Goal: Check status: Check status

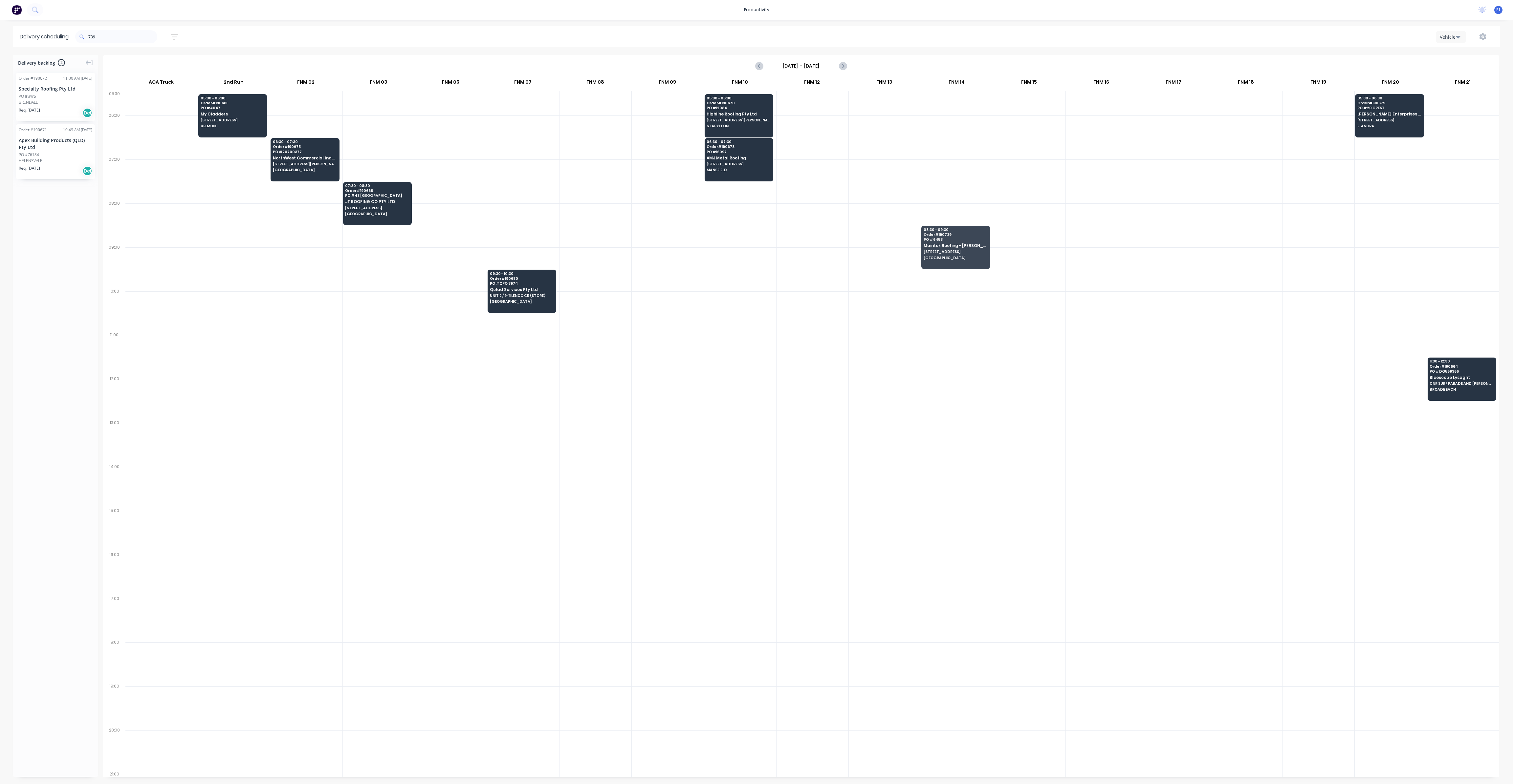
scroll to position [0, 0]
click at [115, 38] on input "739" at bounding box center [123, 37] width 69 height 13
type input "7"
type input "375"
drag, startPoint x: 110, startPoint y: 36, endPoint x: 81, endPoint y: 35, distance: 29.0
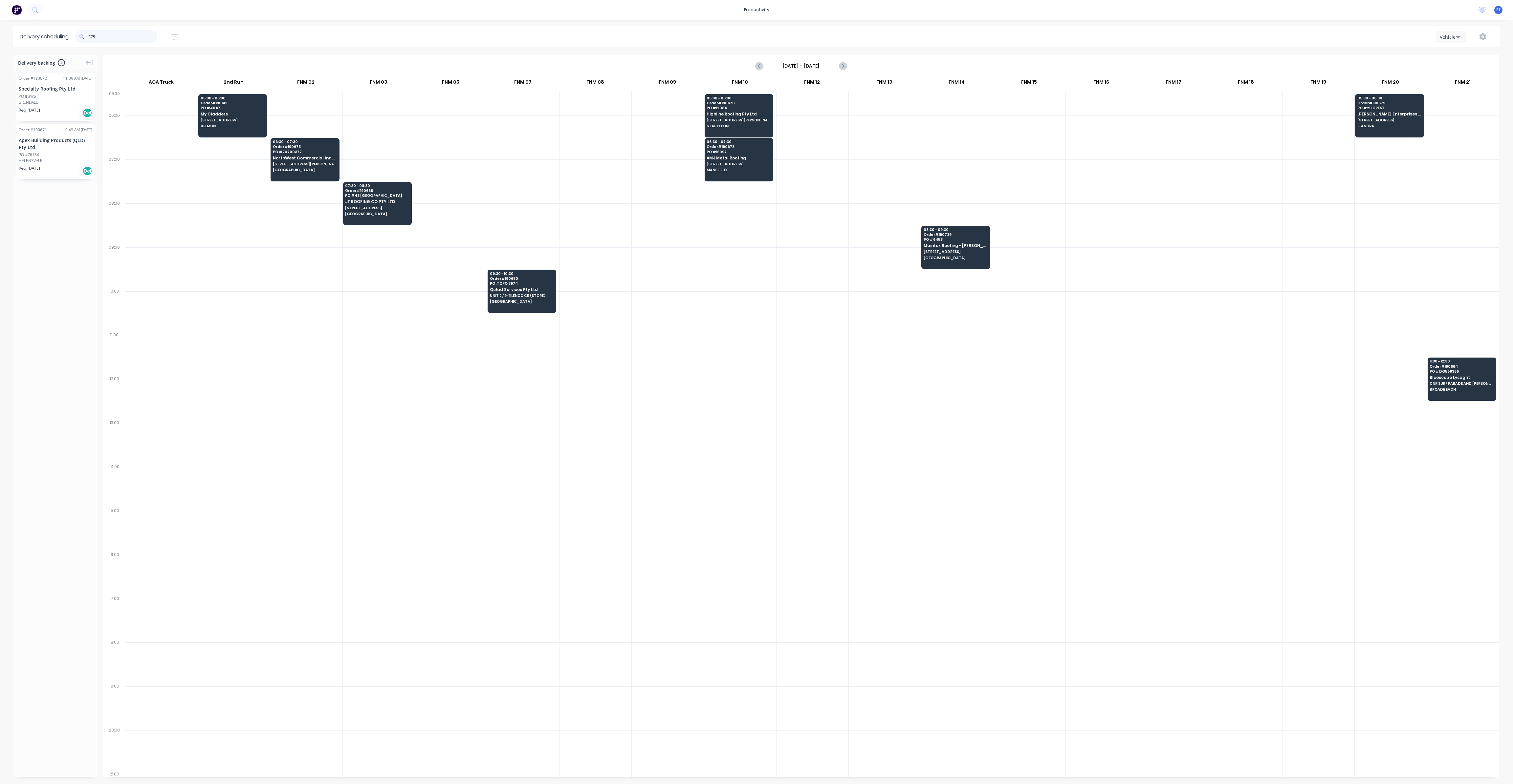
click at [81, 35] on div "375" at bounding box center [116, 37] width 82 height 13
type input "\"
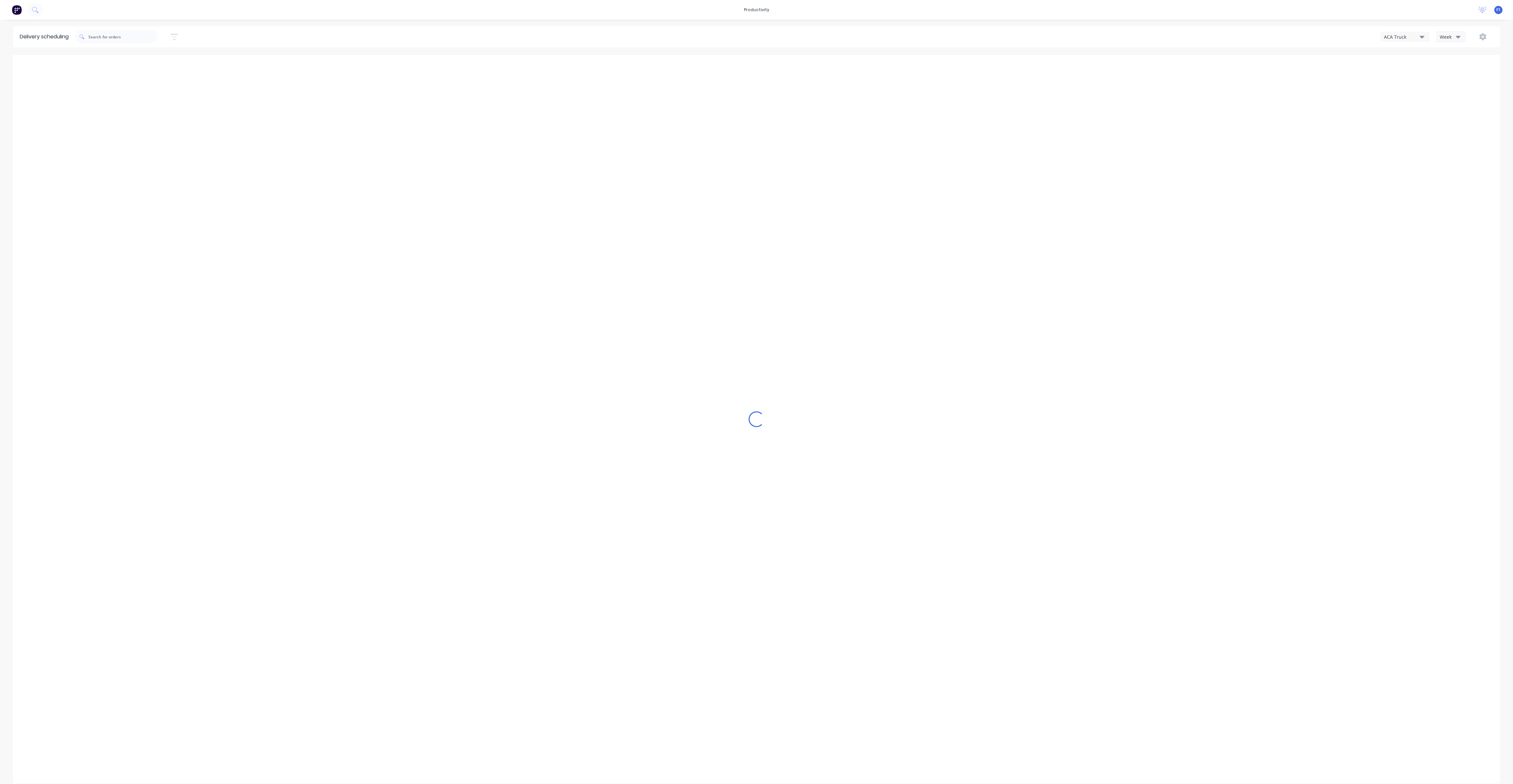
type input "[DATE] - [DATE]"
click at [1449, 32] on button "Week" at bounding box center [1451, 37] width 30 height 12
click at [1458, 73] on div "Vehicle" at bounding box center [1469, 67] width 65 height 13
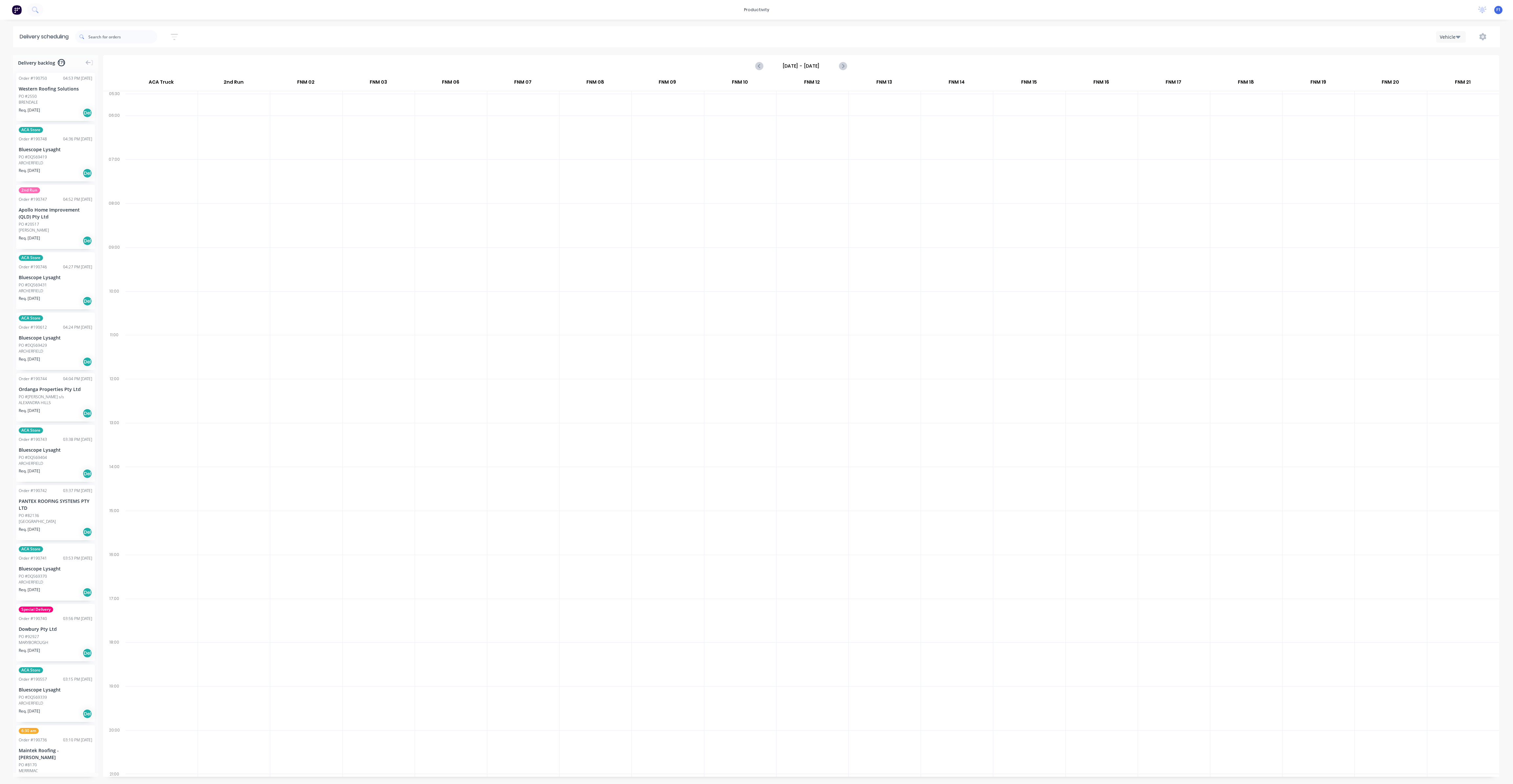
click at [810, 65] on input "[DATE] - [DATE]" at bounding box center [802, 66] width 65 height 10
click at [808, 148] on div "26" at bounding box center [803, 150] width 13 height 12
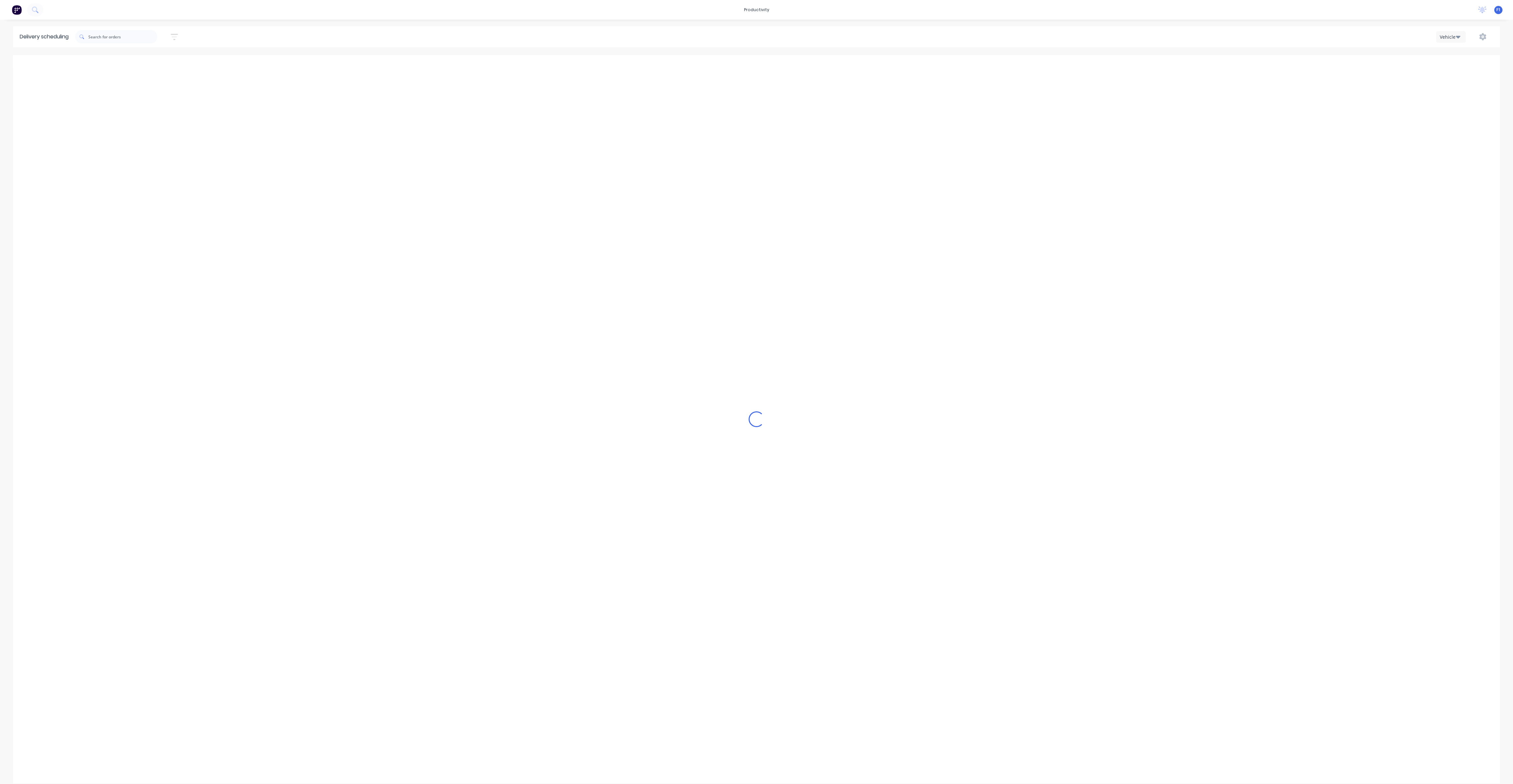
type input "[DATE] - [DATE]"
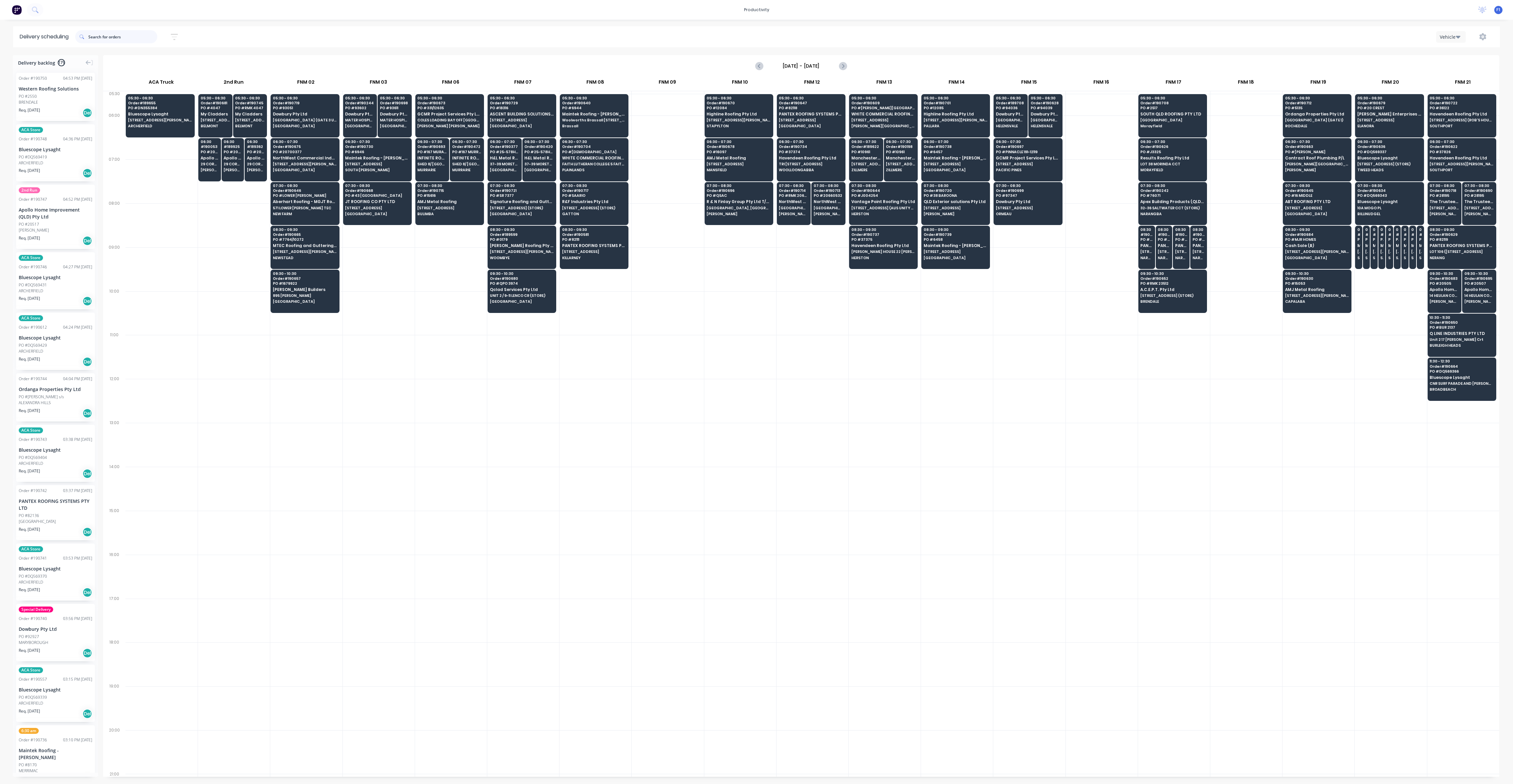
drag, startPoint x: 127, startPoint y: 36, endPoint x: 125, endPoint y: 39, distance: 3.6
click at [126, 36] on input "text" at bounding box center [123, 37] width 69 height 13
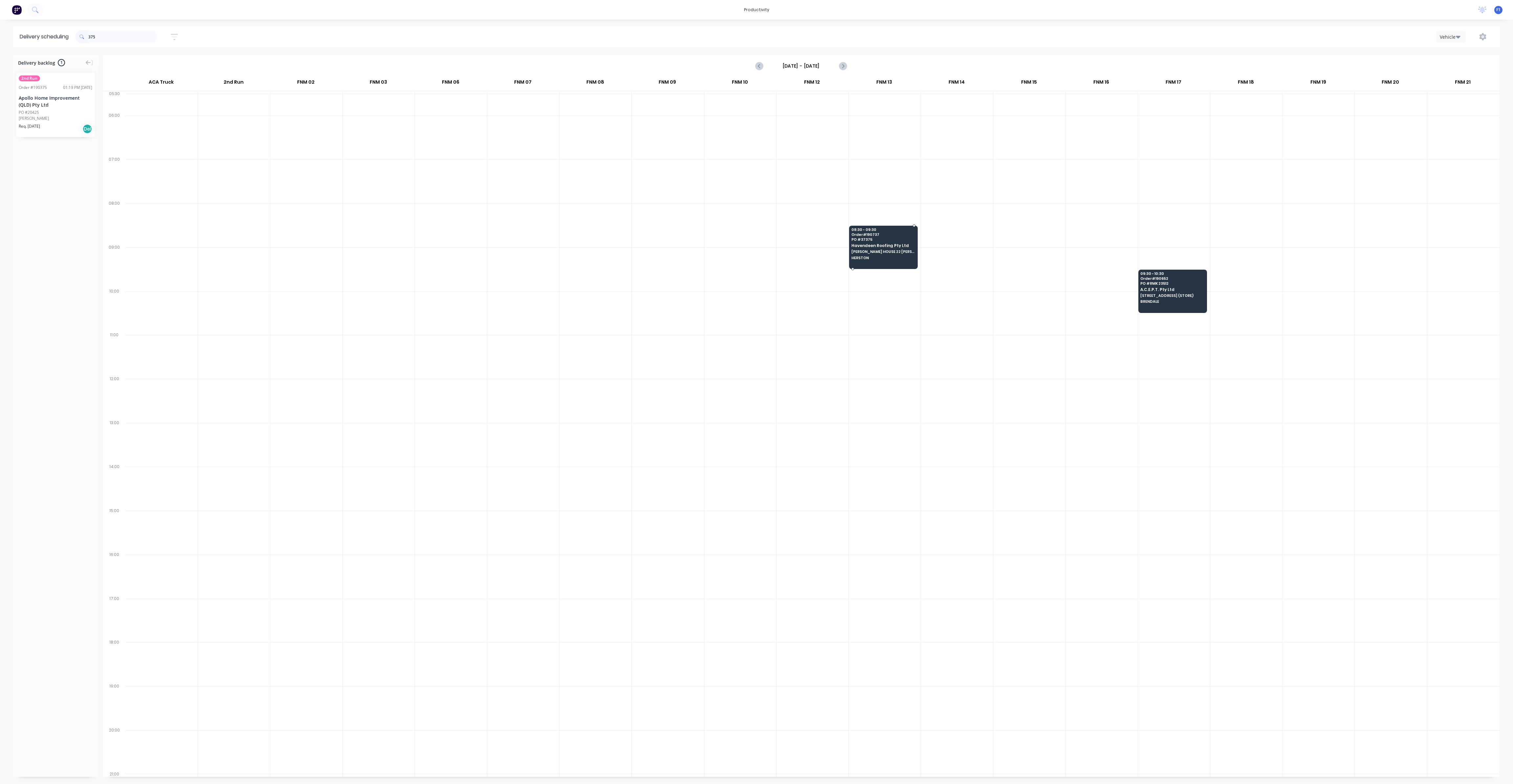
click at [892, 243] on span "Havendeen Roofing Pty Ltd" at bounding box center [883, 245] width 63 height 4
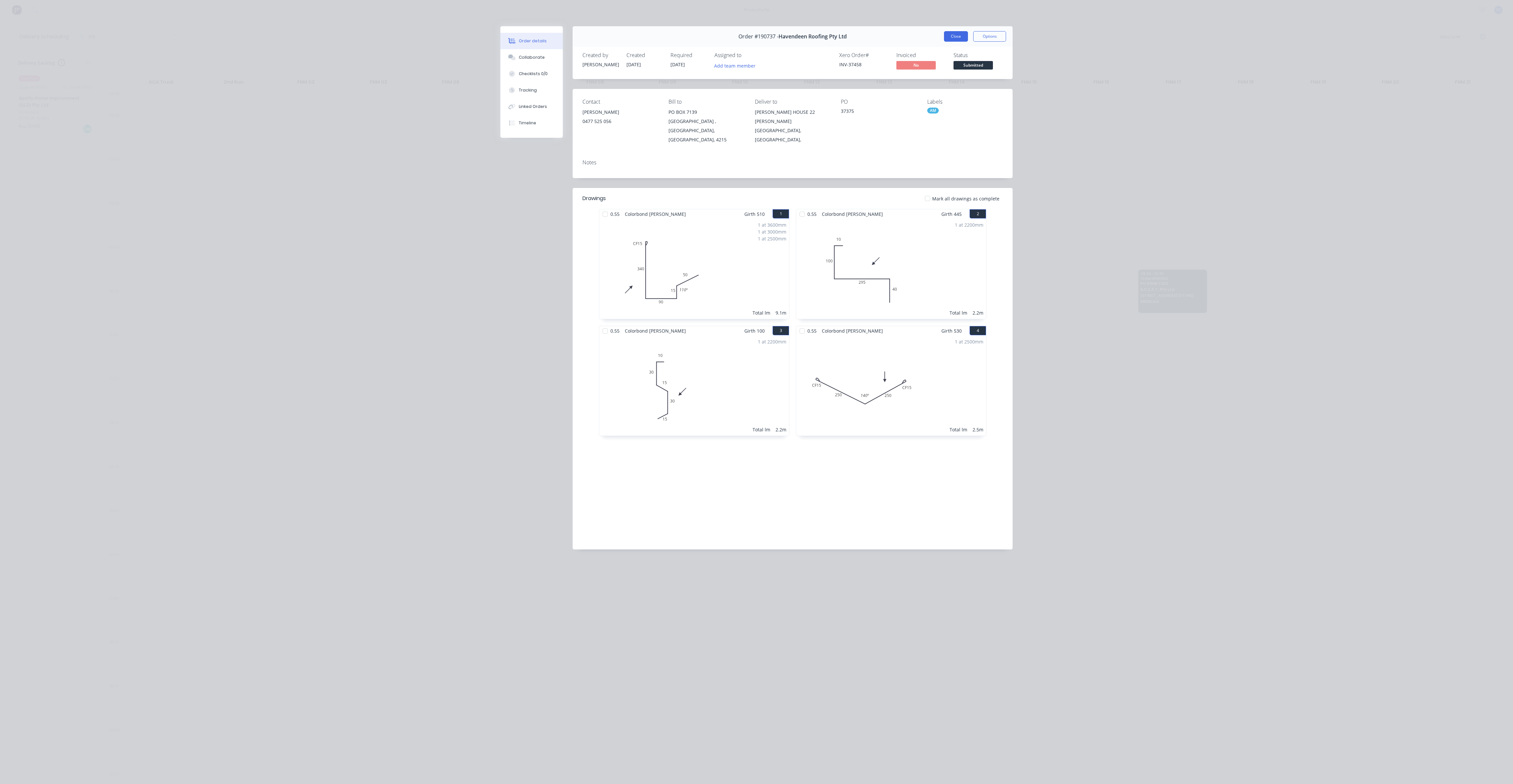
click at [955, 38] on button "Close" at bounding box center [955, 36] width 24 height 11
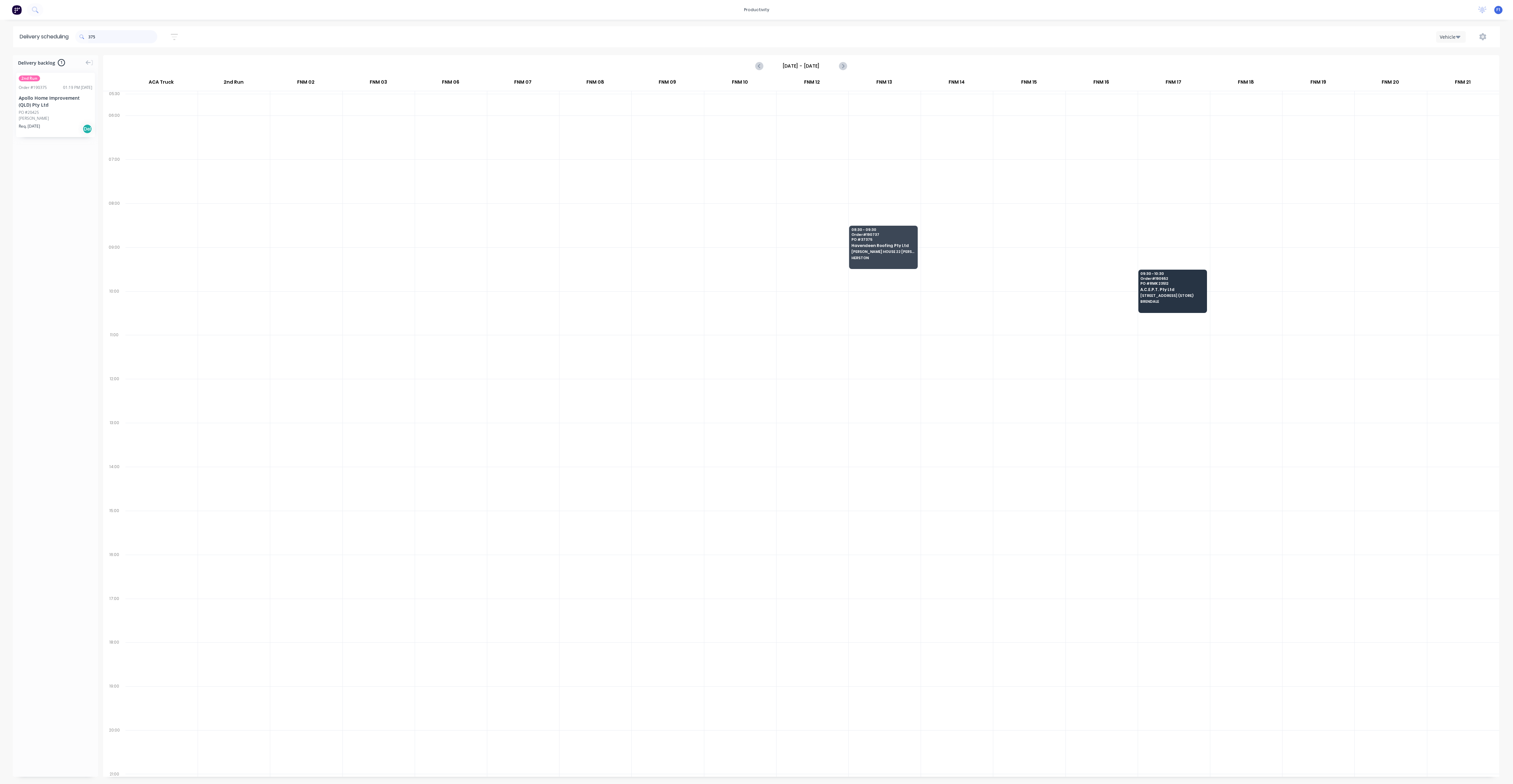
click at [113, 34] on input "375" at bounding box center [123, 37] width 69 height 13
type input "3"
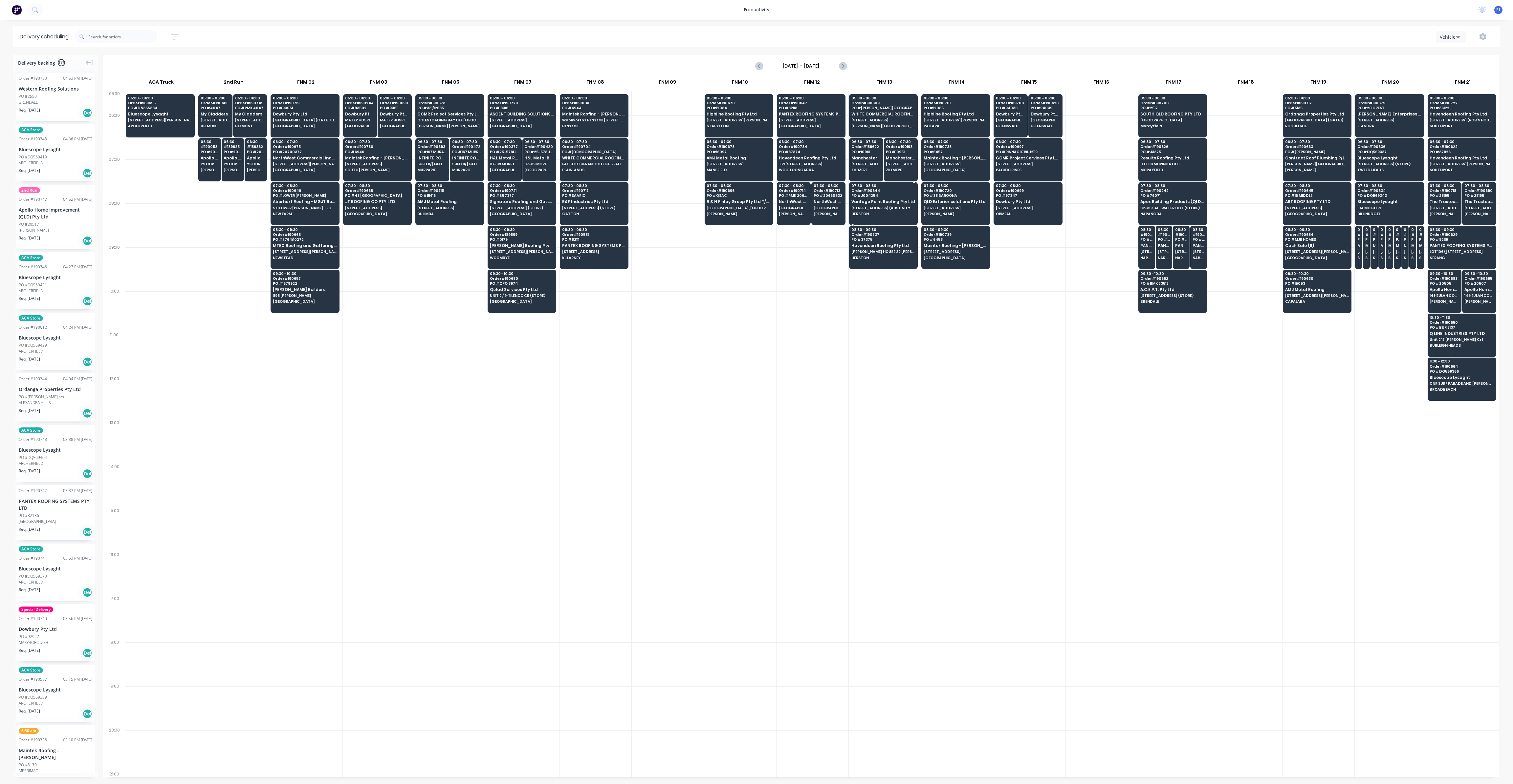
click at [872, 208] on span "[STREET_ADDRESS] (AUS UNITY - [DEMOGRAPHIC_DATA] [PERSON_NAME])" at bounding box center [883, 208] width 63 height 4
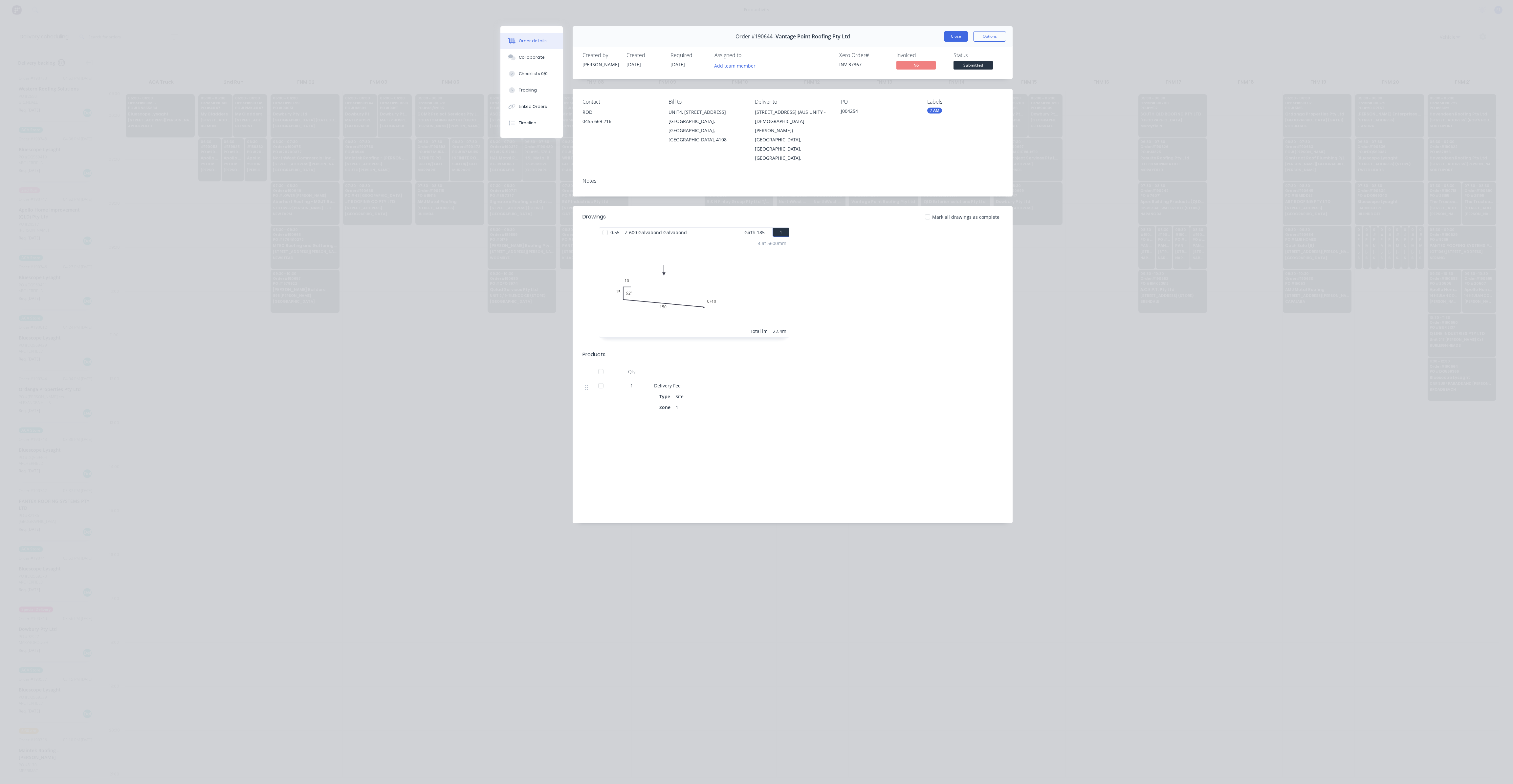
click at [953, 39] on button "Close" at bounding box center [955, 36] width 24 height 11
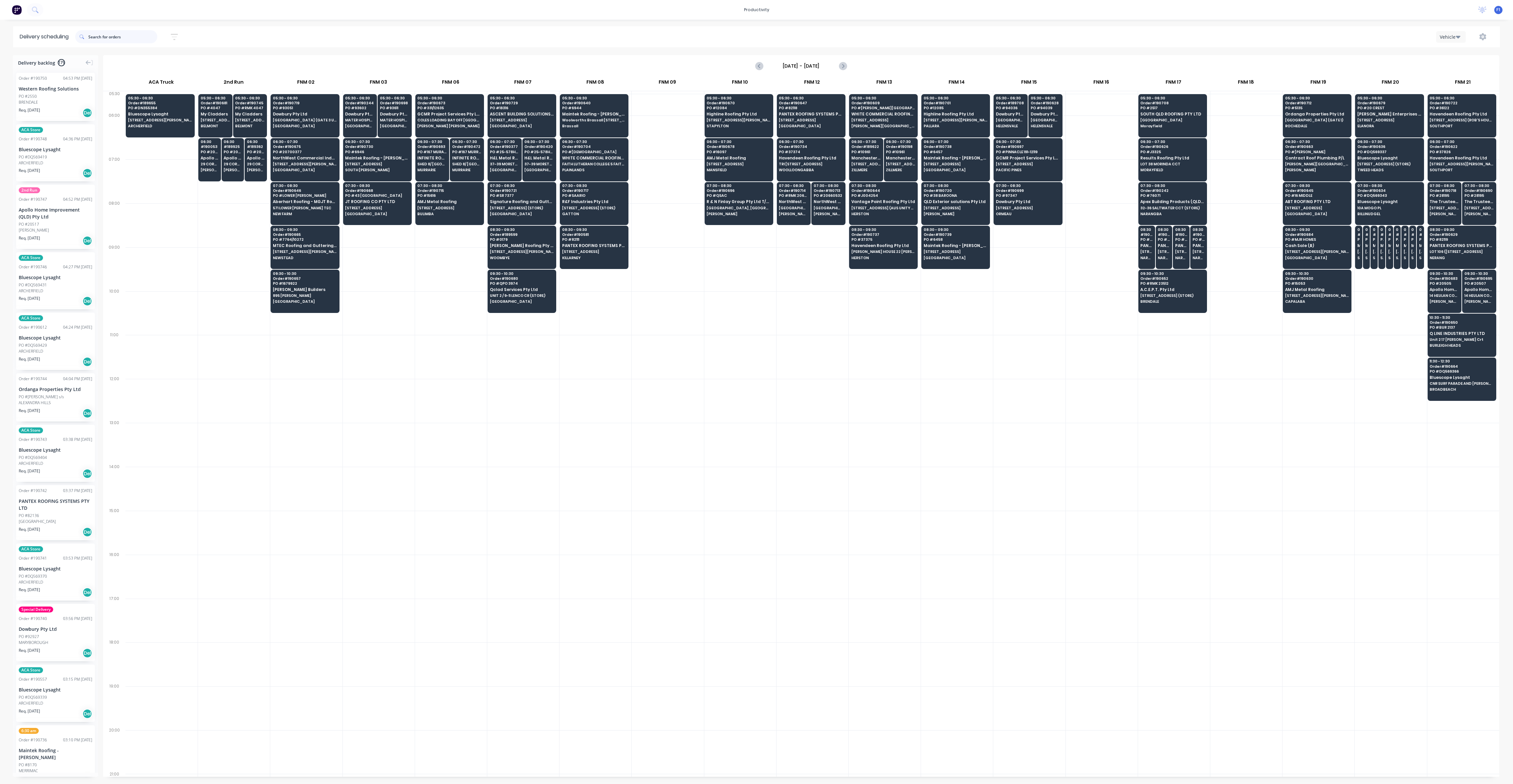
click at [134, 35] on input "text" at bounding box center [123, 37] width 69 height 13
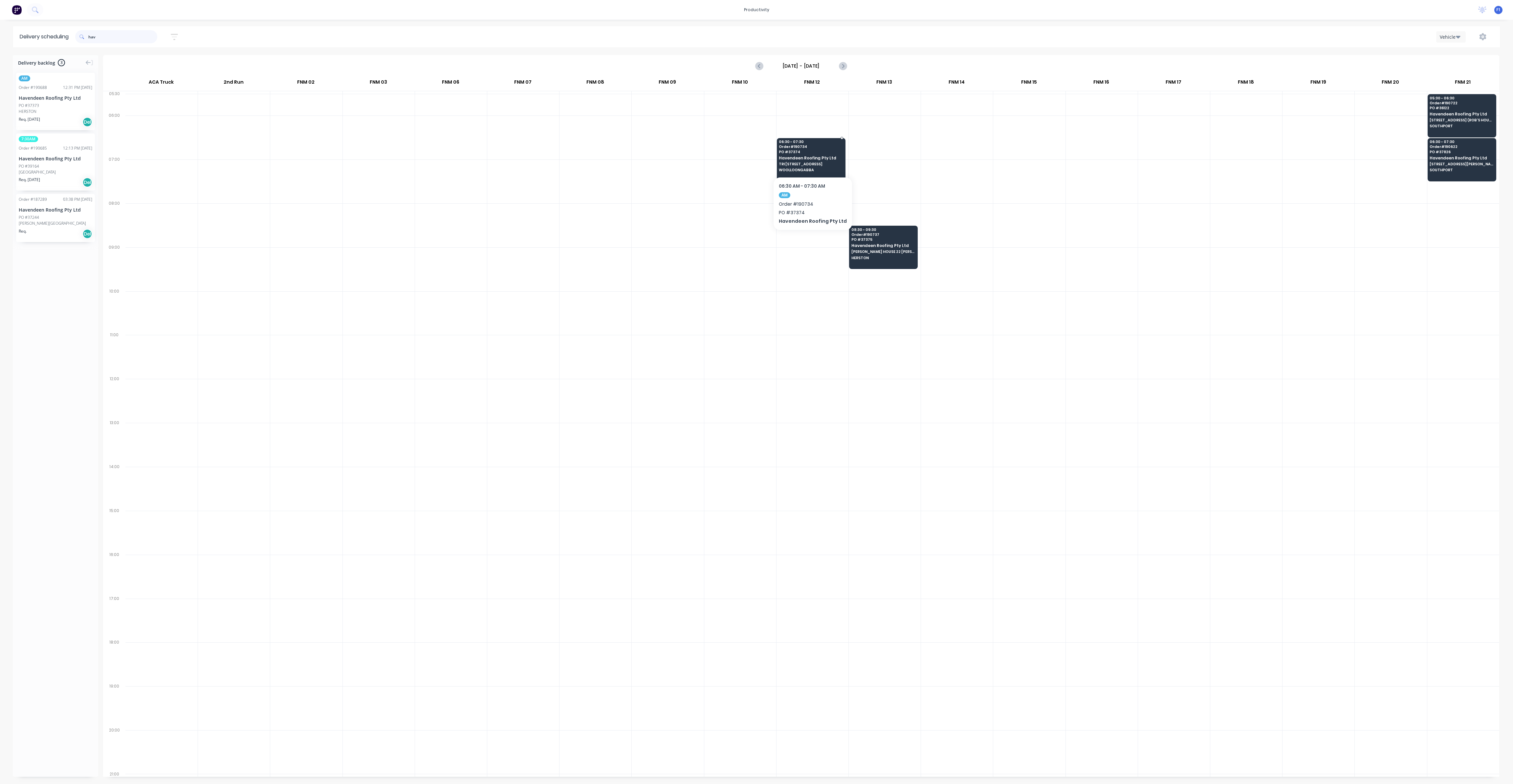
type input "hav"
click at [823, 166] on div "06:30 - 07:30 Order # 190734 PO # 37374 Havendeen Roofing Pty Ltd TRI [STREET_A…" at bounding box center [810, 156] width 68 height 36
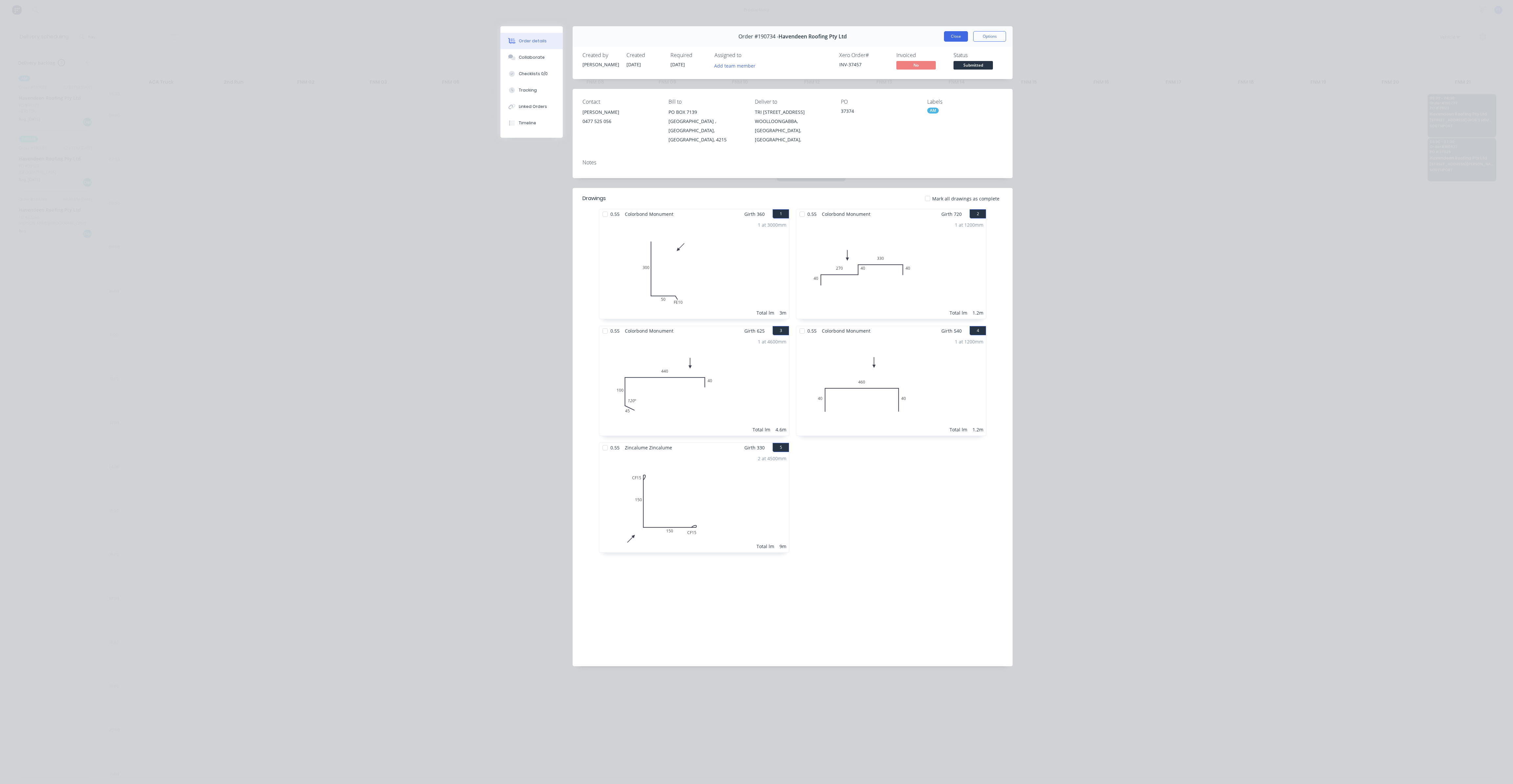
click at [947, 34] on button "Close" at bounding box center [955, 36] width 24 height 11
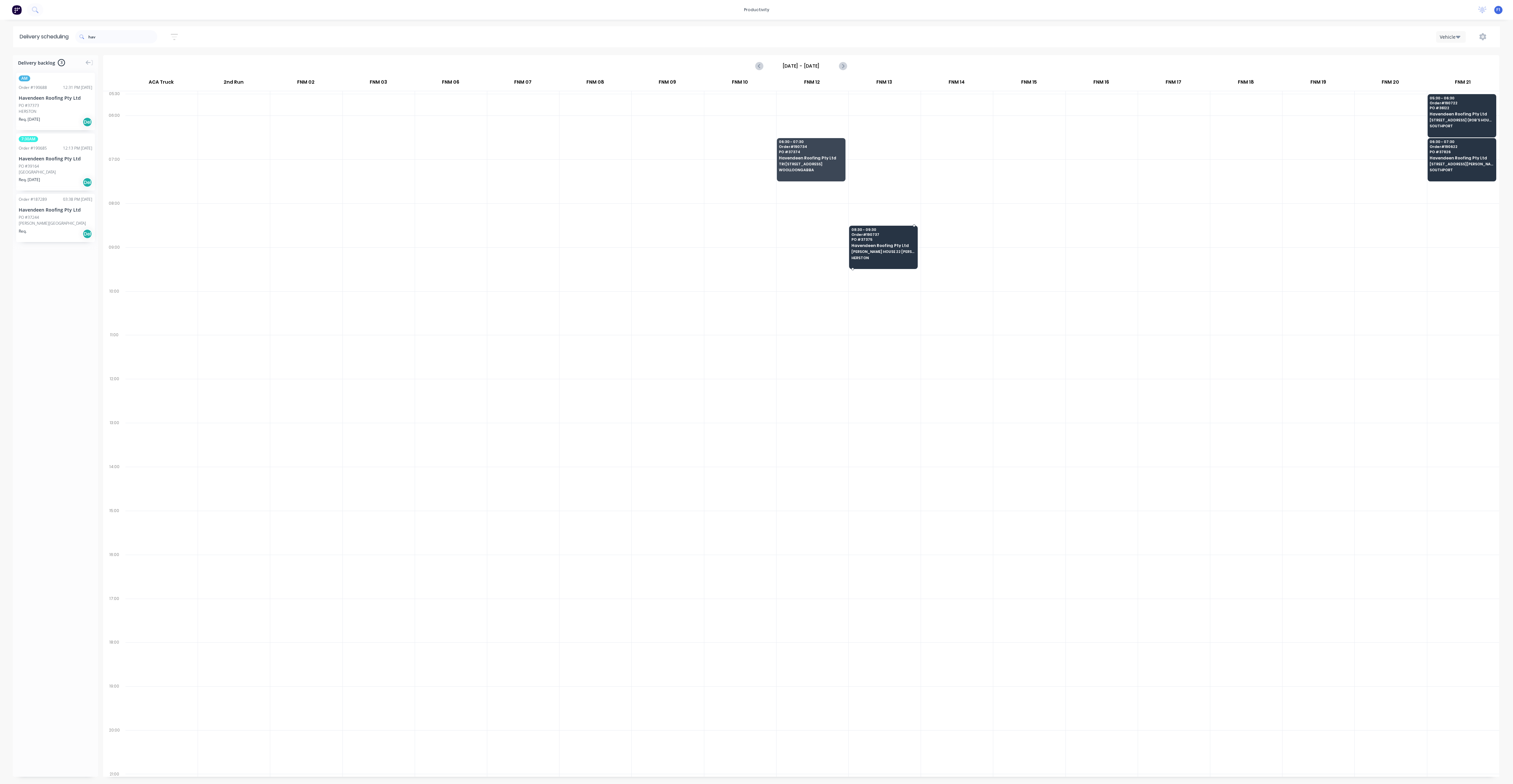
click at [875, 252] on span "[PERSON_NAME] HOUSE 22 [PERSON_NAME]" at bounding box center [883, 252] width 63 height 4
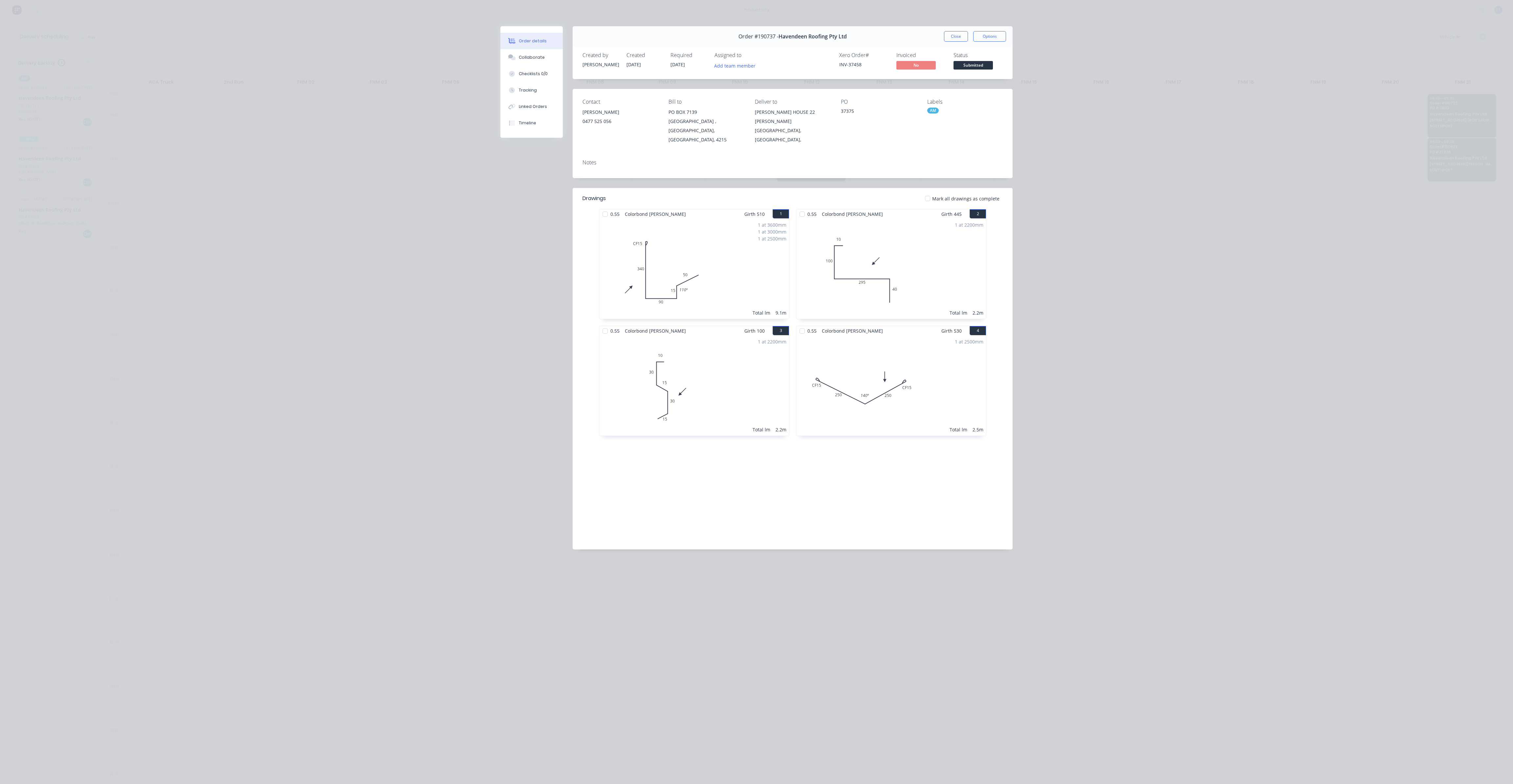
click at [964, 38] on button "Close" at bounding box center [955, 36] width 24 height 11
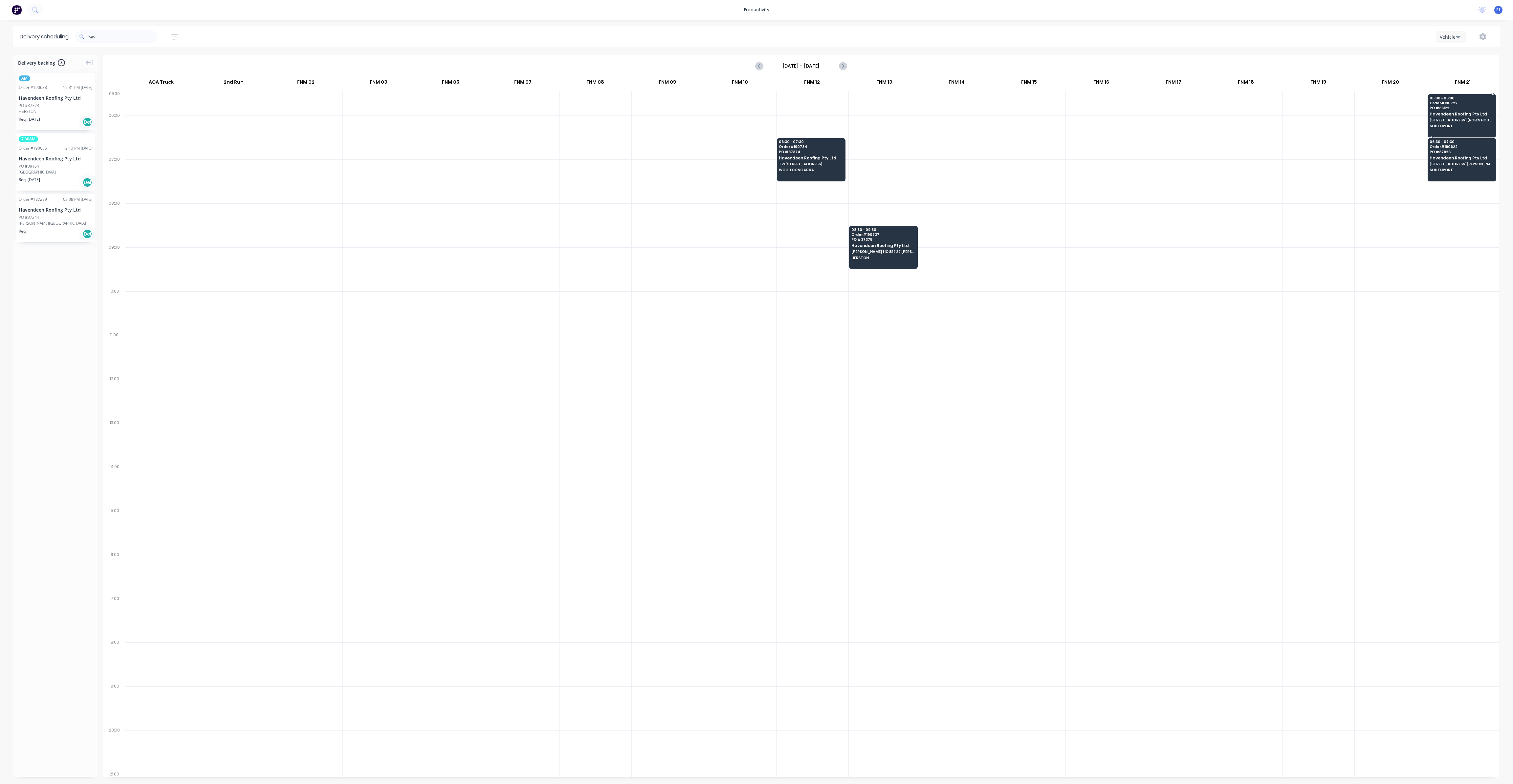
click at [1460, 120] on span "[STREET_ADDRESS] (ROB'S HOUSE)" at bounding box center [1461, 120] width 63 height 4
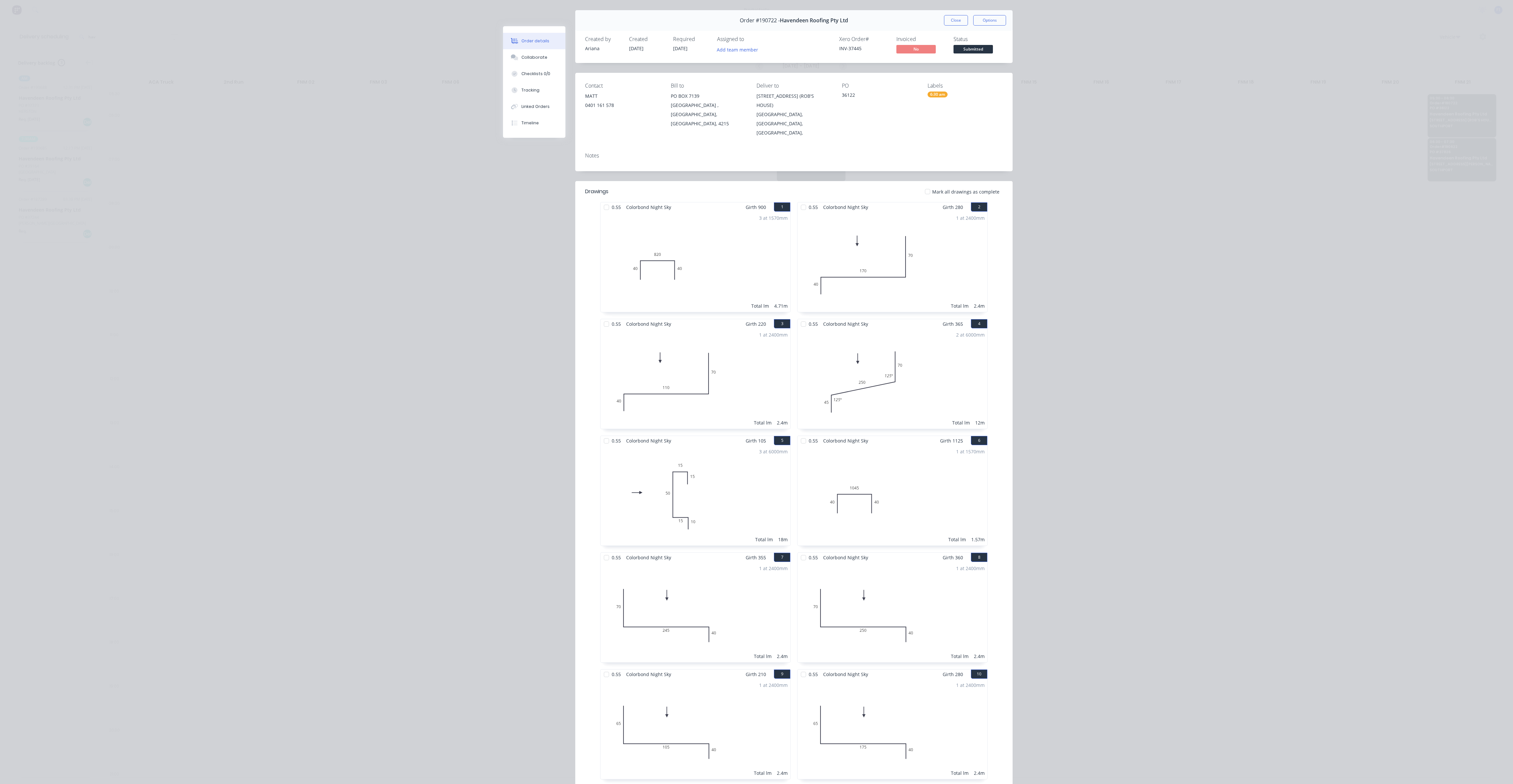
scroll to position [0, 0]
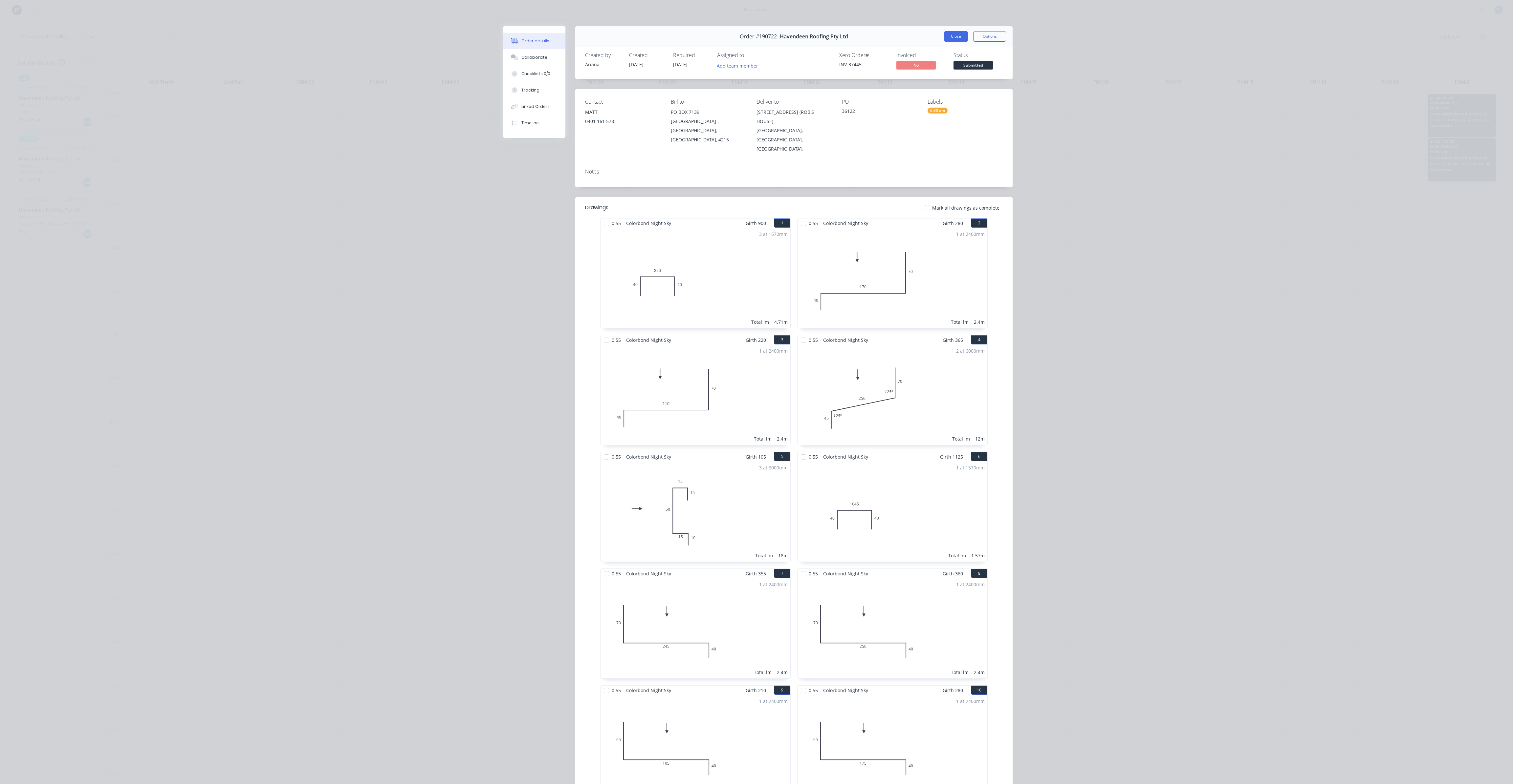
click at [956, 34] on button "Close" at bounding box center [955, 36] width 24 height 11
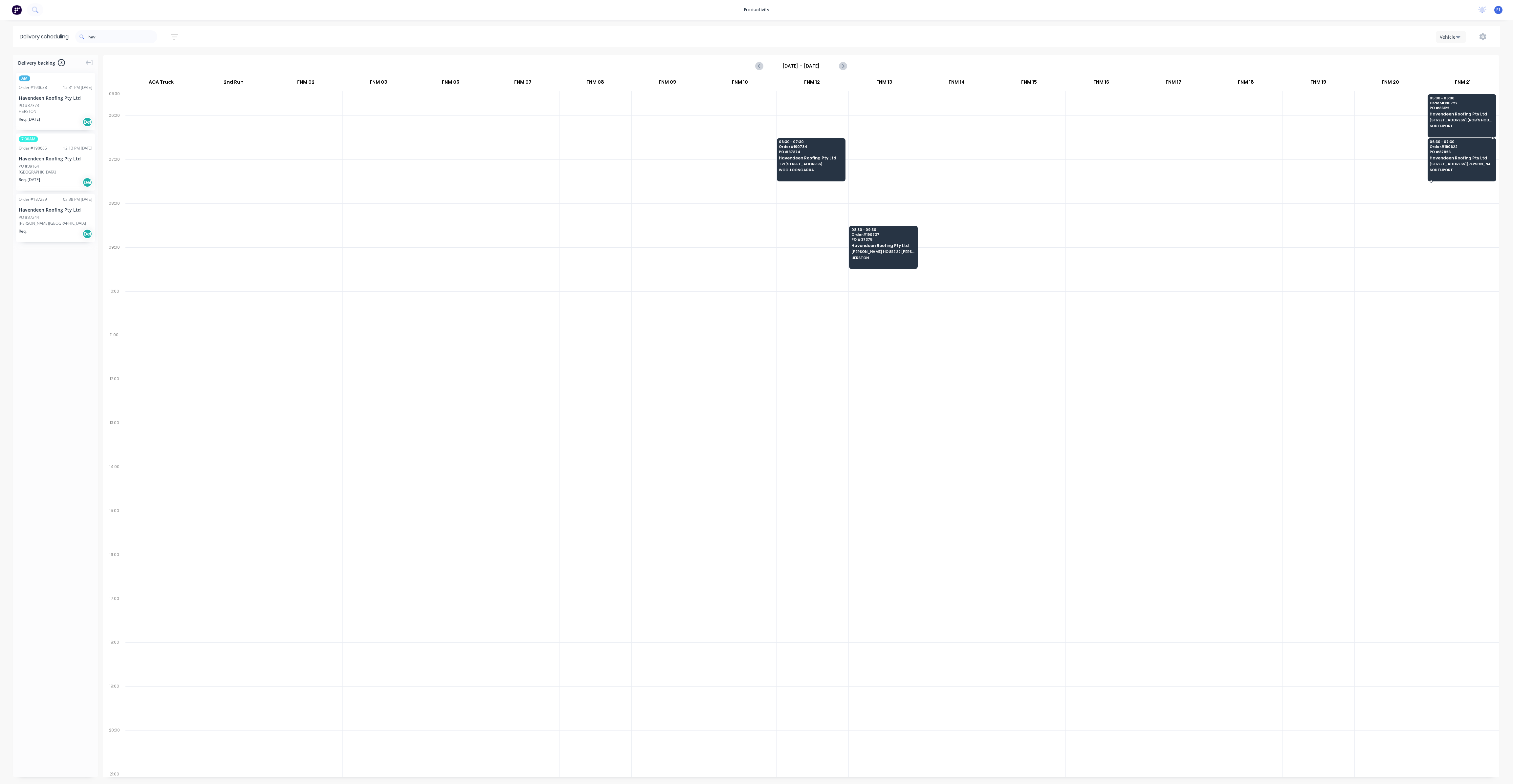
click at [1430, 165] on span "[STREET_ADDRESS][PERSON_NAME]" at bounding box center [1461, 164] width 63 height 4
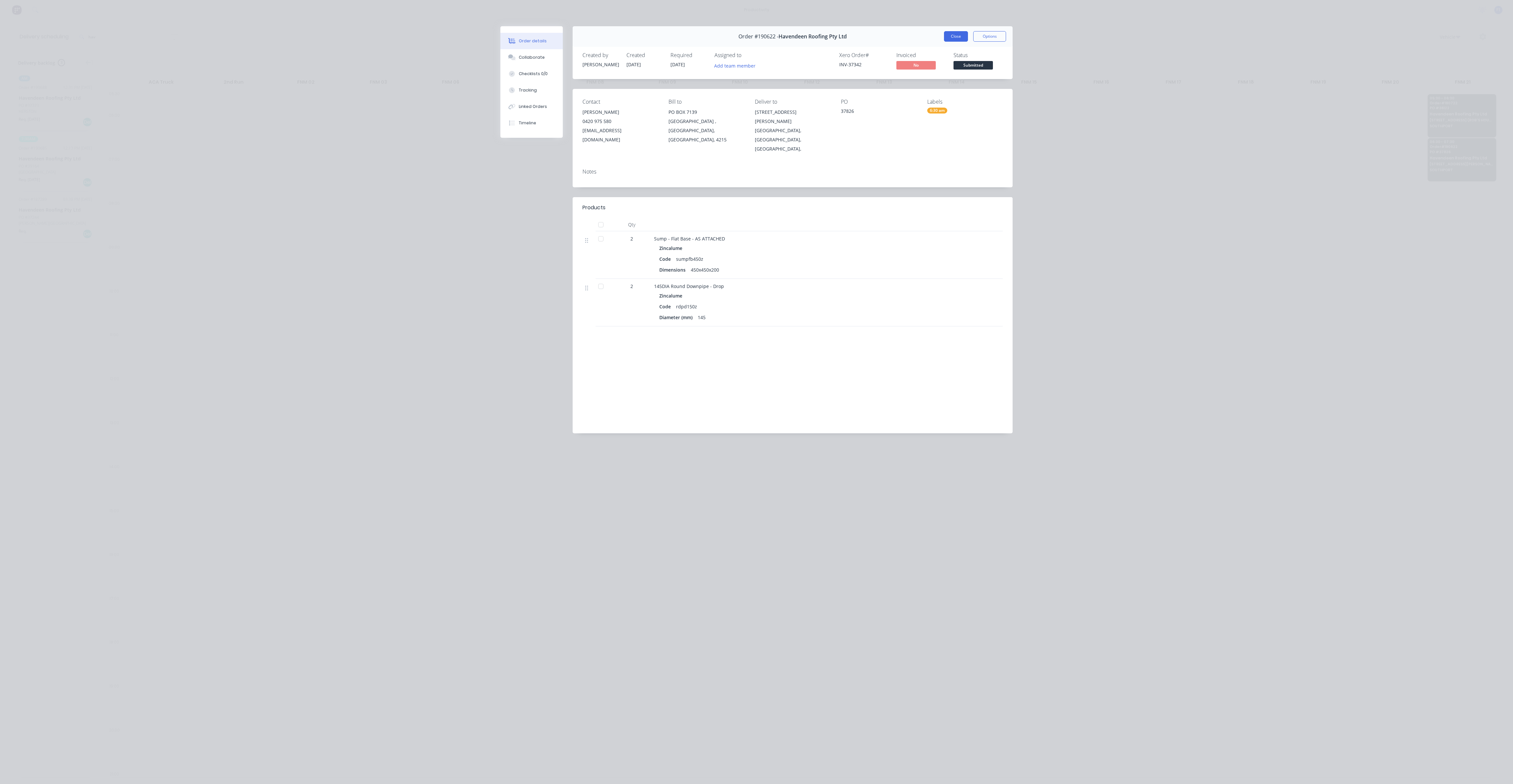
click at [955, 36] on button "Close" at bounding box center [955, 36] width 24 height 11
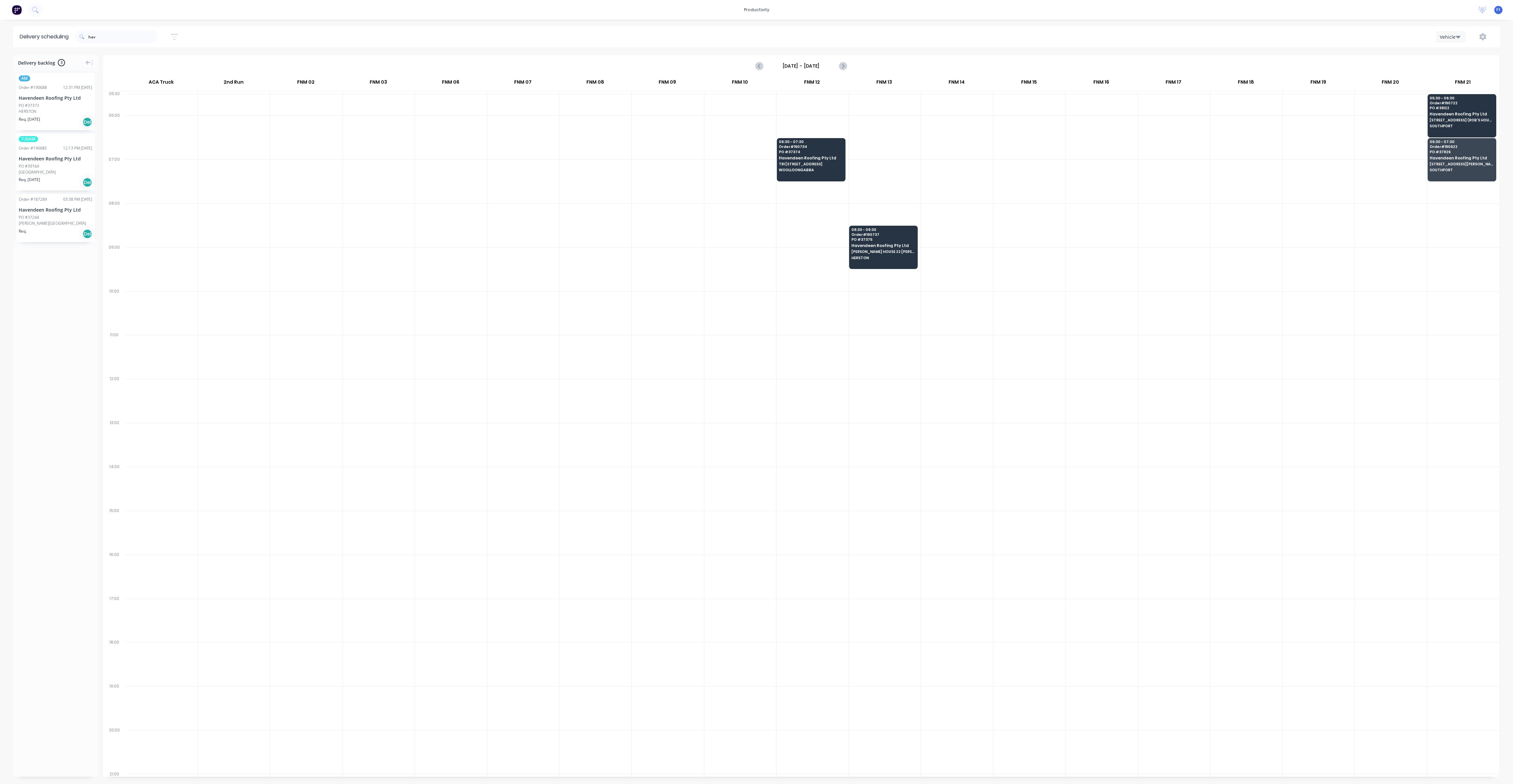
click at [46, 107] on div "PO #37373" at bounding box center [56, 105] width 74 height 6
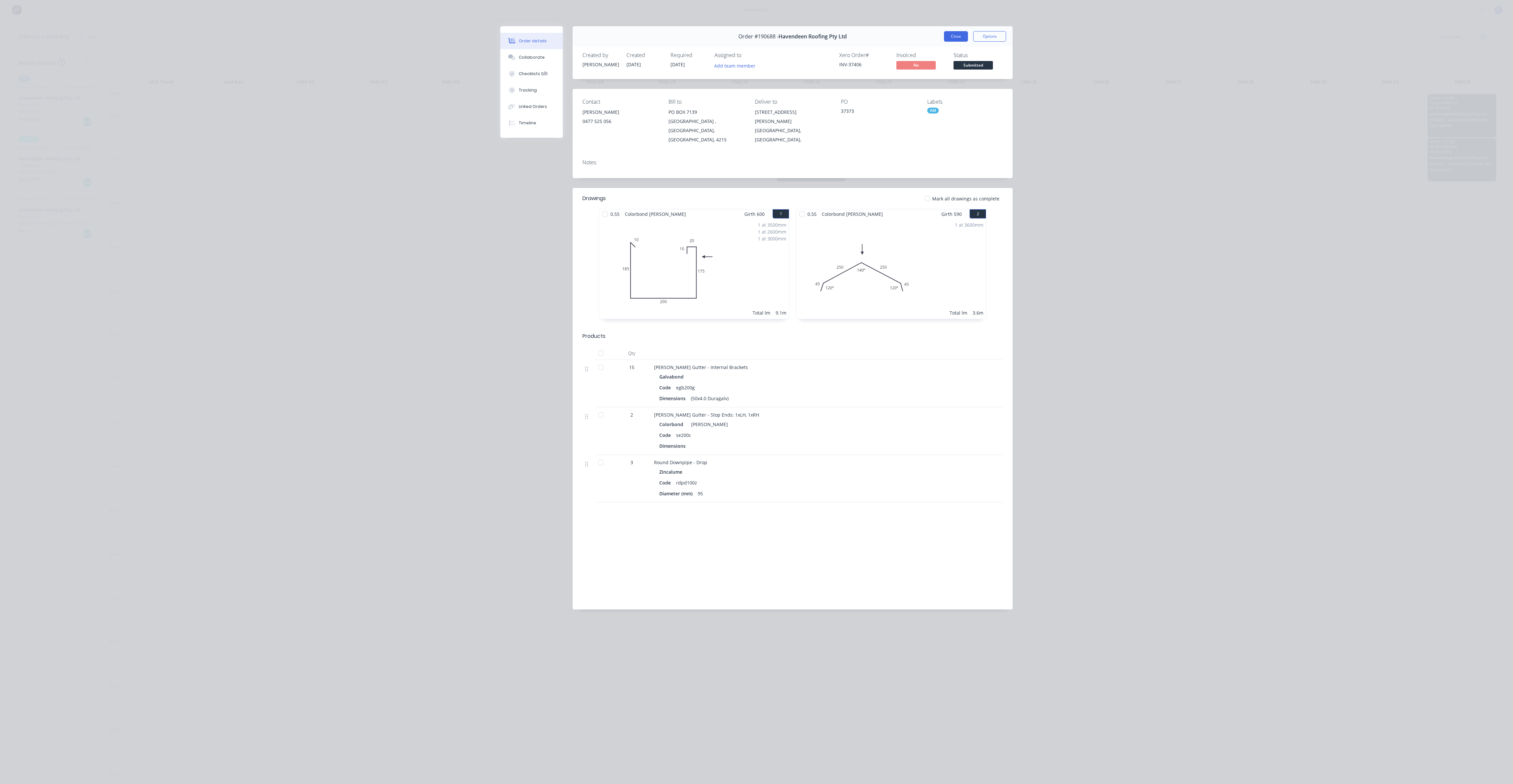
click at [950, 35] on button "Close" at bounding box center [955, 36] width 24 height 11
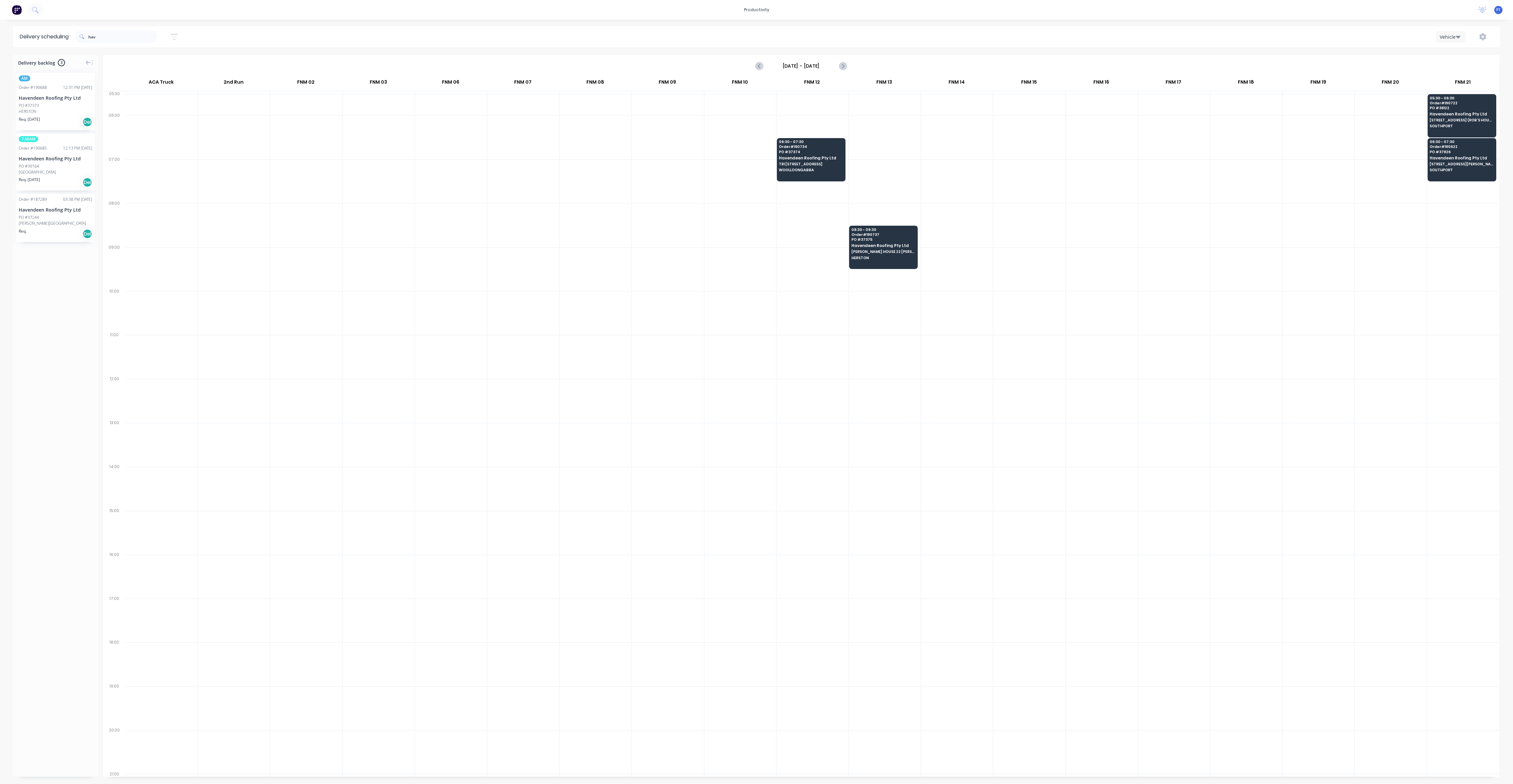
click at [74, 115] on div "AM Order # 190688 12:31 PM [DATE] Havendeen Roofing Pty Ltd PO #37373 HERSTON R…" at bounding box center [56, 102] width 79 height 58
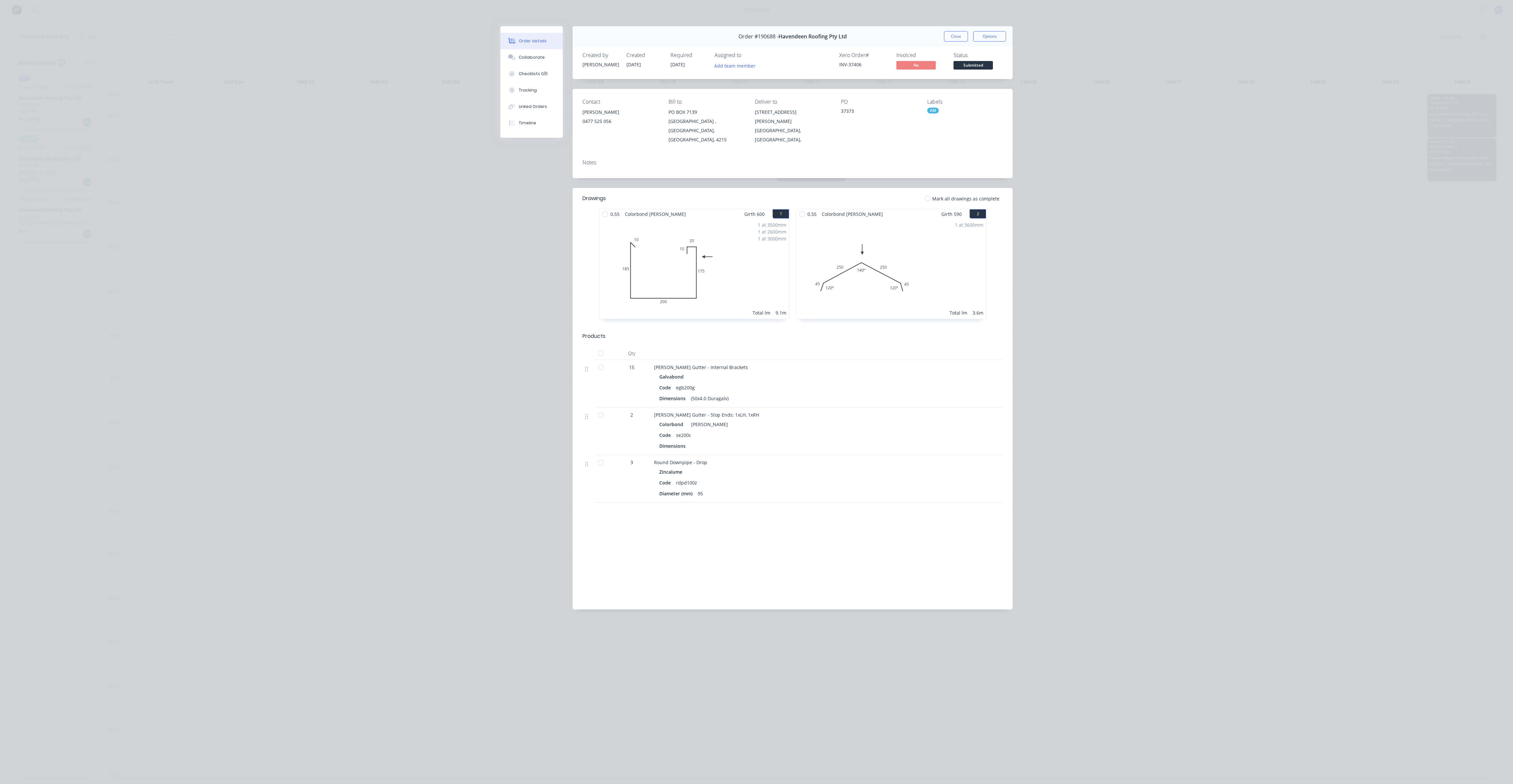
drag, startPoint x: 673, startPoint y: 67, endPoint x: 690, endPoint y: 73, distance: 18.0
click at [692, 69] on div "Required [DATE]" at bounding box center [688, 61] width 36 height 19
drag, startPoint x: 957, startPoint y: 39, endPoint x: 746, endPoint y: 422, distance: 437.3
click at [902, 141] on div "Order #190688 - Havendeen Roofing Pty Ltd Close Options Created by [PERSON_NAME…" at bounding box center [756, 322] width 512 height 593
click at [954, 36] on button "Close" at bounding box center [955, 36] width 24 height 11
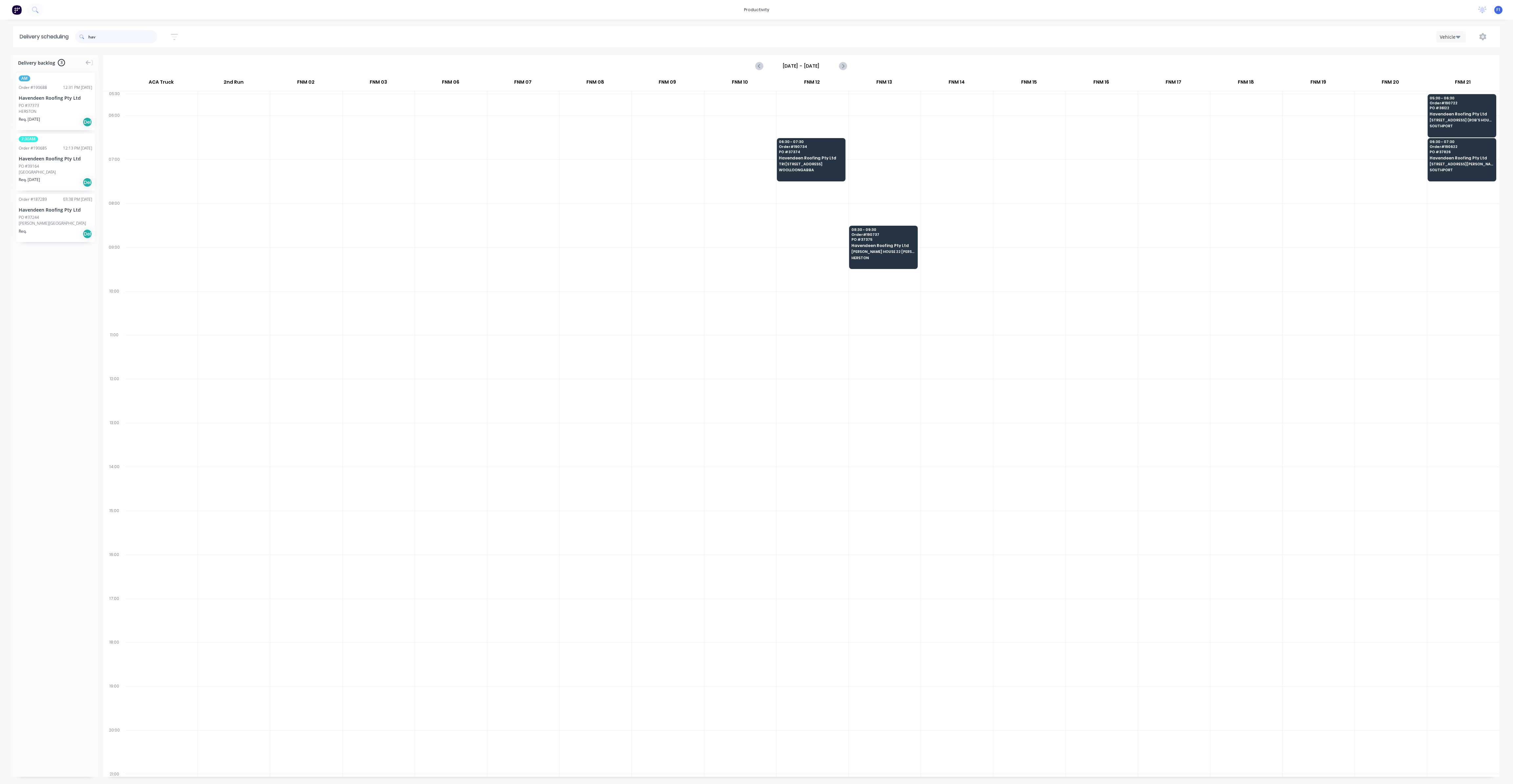
drag, startPoint x: 111, startPoint y: 34, endPoint x: 80, endPoint y: 33, distance: 31.0
click at [80, 34] on div "hav" at bounding box center [116, 37] width 82 height 13
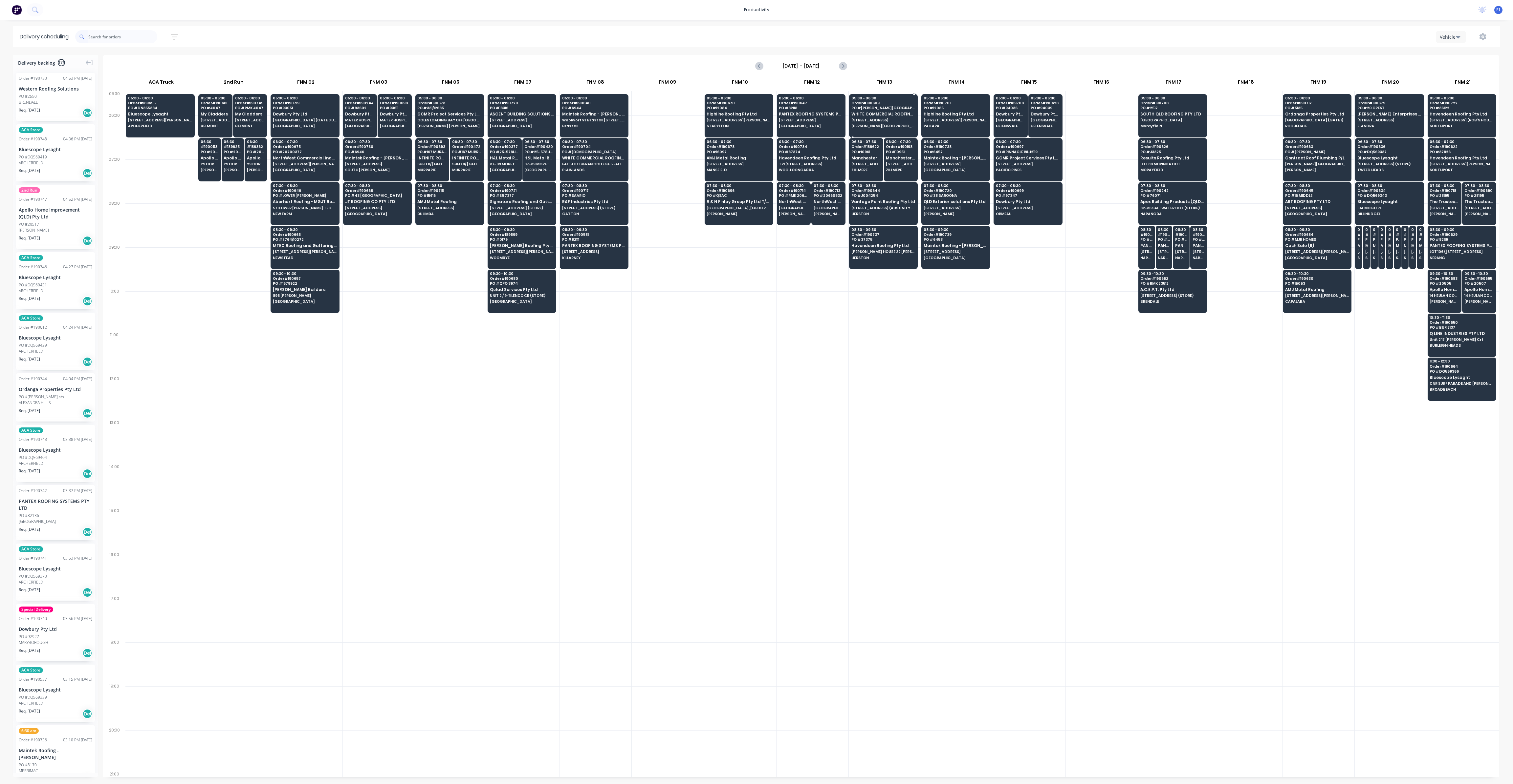
click at [883, 112] on span "WHITE COMMERCIAL ROOFING PTY LTD" at bounding box center [883, 114] width 63 height 4
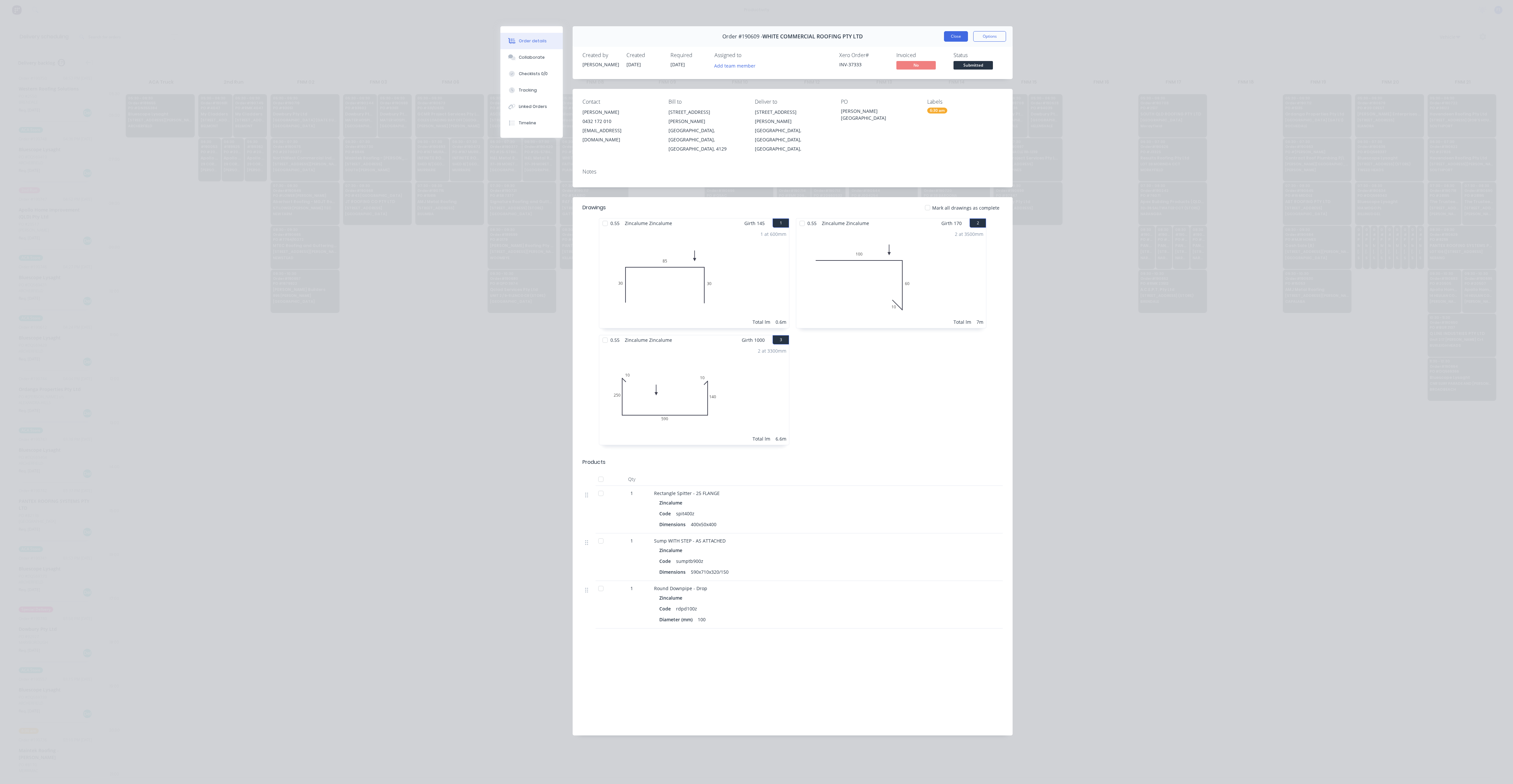
click at [957, 38] on button "Close" at bounding box center [955, 36] width 24 height 11
